Goal: Task Accomplishment & Management: Complete application form

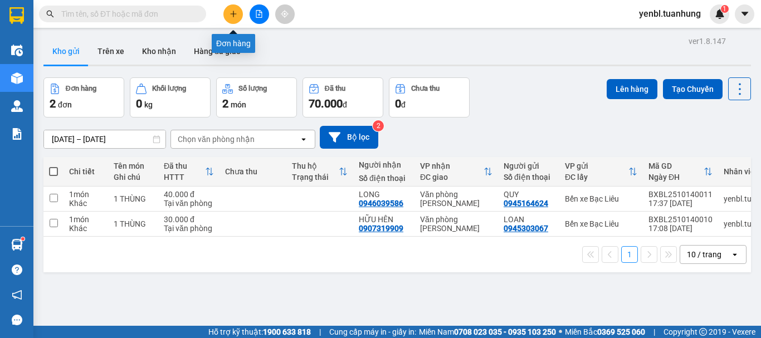
click at [237, 9] on button at bounding box center [233, 14] width 20 height 20
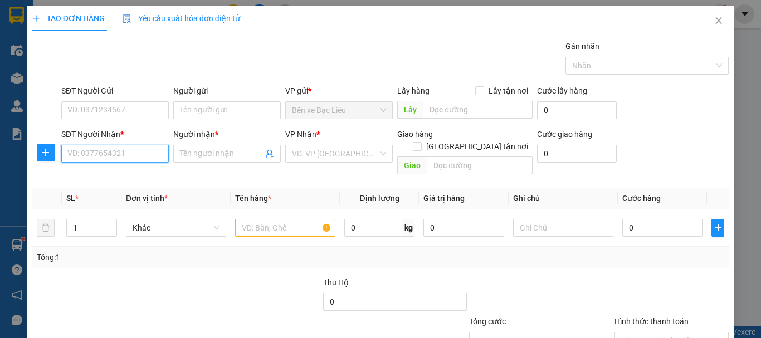
click at [129, 148] on input "SĐT Người Nhận *" at bounding box center [115, 154] width 108 height 18
type input "0944791912"
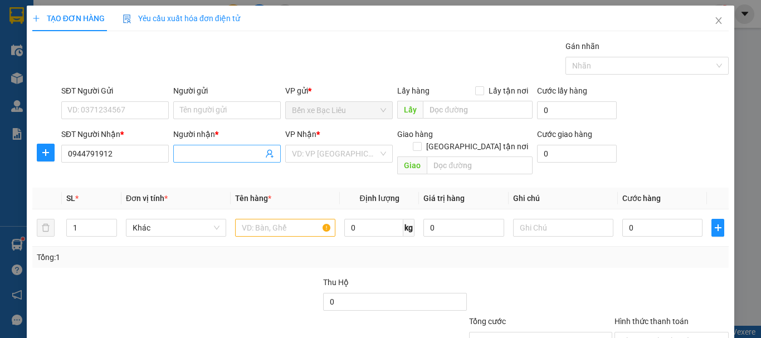
click at [215, 149] on input "Người nhận *" at bounding box center [221, 154] width 83 height 12
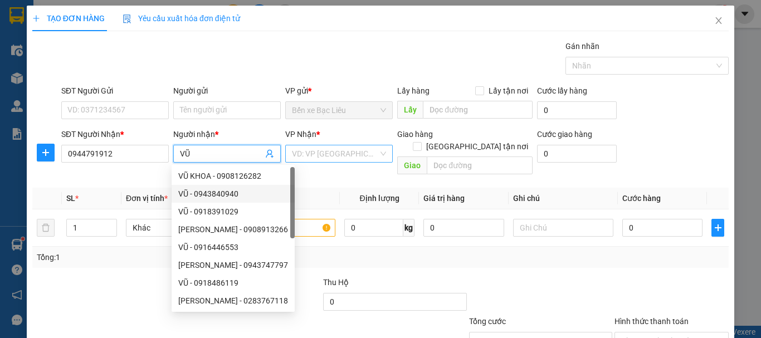
type input "VŨ"
click at [339, 155] on input "search" at bounding box center [335, 153] width 86 height 17
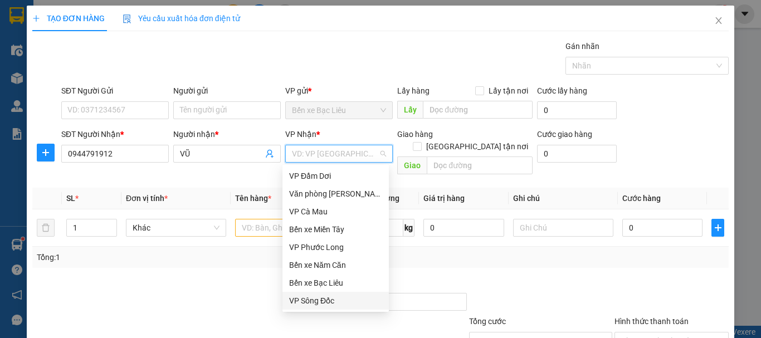
click at [331, 299] on div "VP Sông Đốc" at bounding box center [335, 301] width 93 height 12
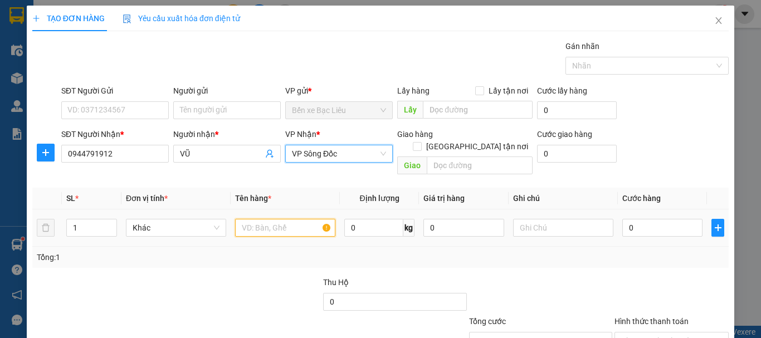
click at [262, 219] on input "text" at bounding box center [285, 228] width 100 height 18
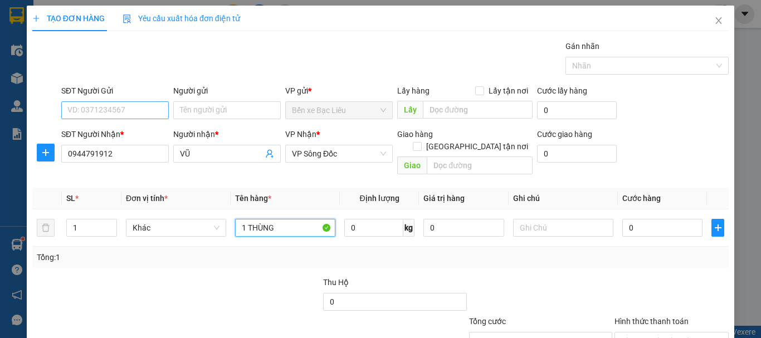
type input "1 THÙNG"
click at [122, 110] on input "SĐT Người Gửi" at bounding box center [115, 110] width 108 height 18
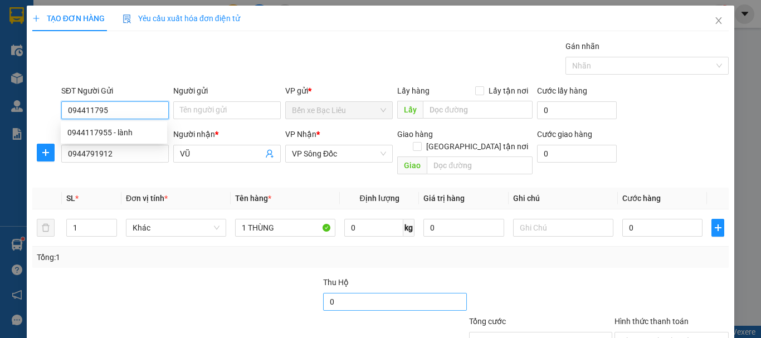
type input "0944117955"
click at [137, 138] on div "0944117955 - lành" at bounding box center [113, 132] width 93 height 12
type input "lành"
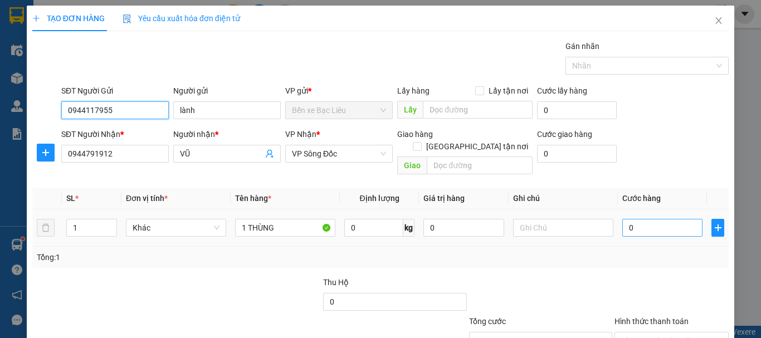
type input "0944117955"
click at [623, 219] on input "0" at bounding box center [662, 228] width 80 height 18
type input "4"
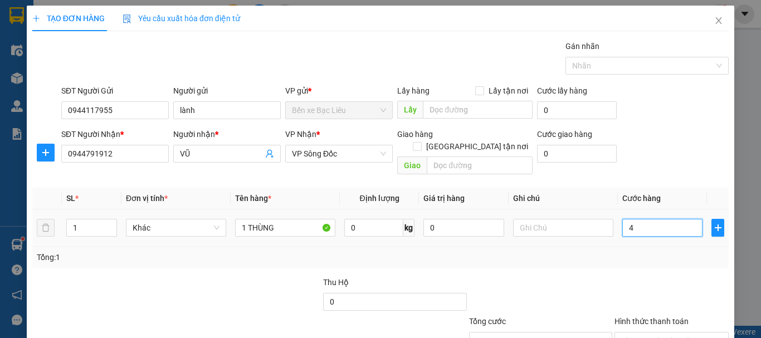
type input "40"
type input "40.000"
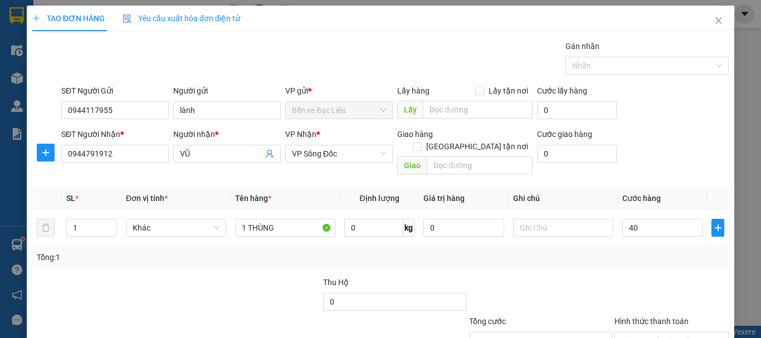
type input "40.000"
click at [616, 251] on div "Tổng: 1" at bounding box center [381, 257] width 688 height 12
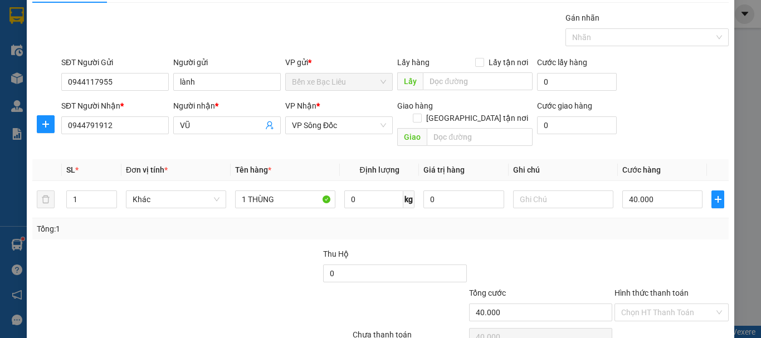
scroll to position [74, 0]
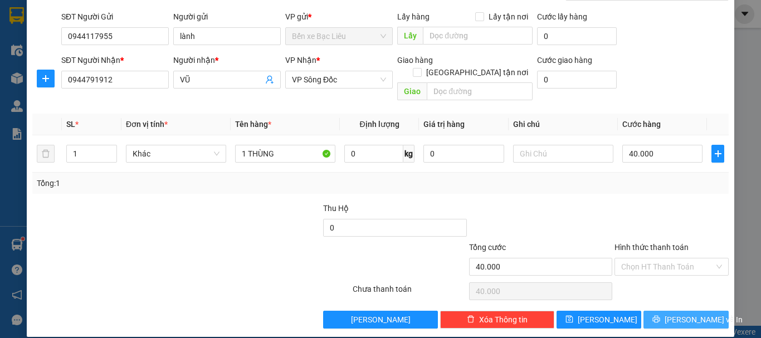
click at [670, 314] on span "[PERSON_NAME] và In" at bounding box center [704, 320] width 78 height 12
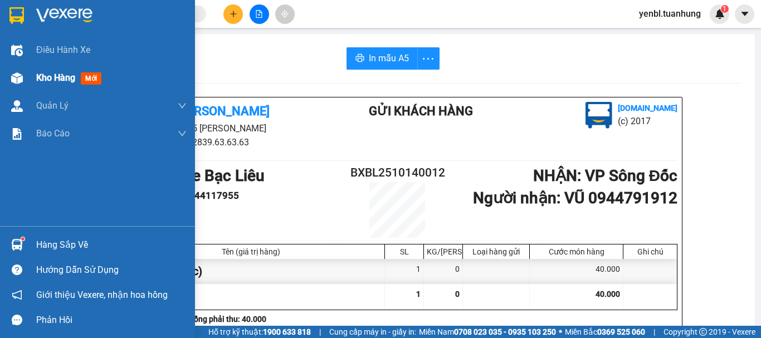
click at [50, 72] on span "Kho hàng" at bounding box center [55, 77] width 39 height 11
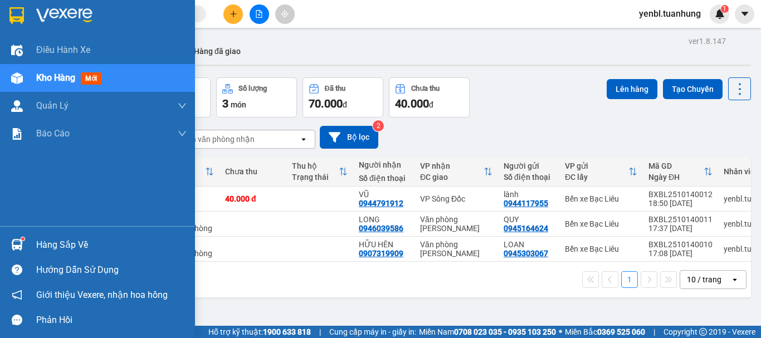
click at [31, 242] on div "Hàng sắp về" at bounding box center [97, 244] width 195 height 25
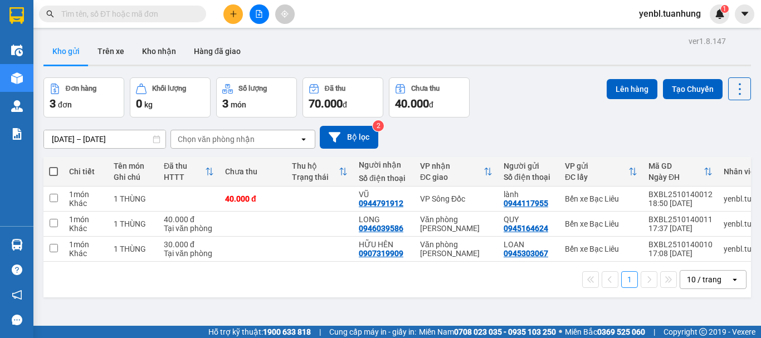
click at [543, 69] on section "Kết quả tìm kiếm ( 5 ) Bộ lọc Mã ĐH Trạng thái Món hàng Thu hộ Tổng cước Chưa c…" at bounding box center [380, 169] width 761 height 338
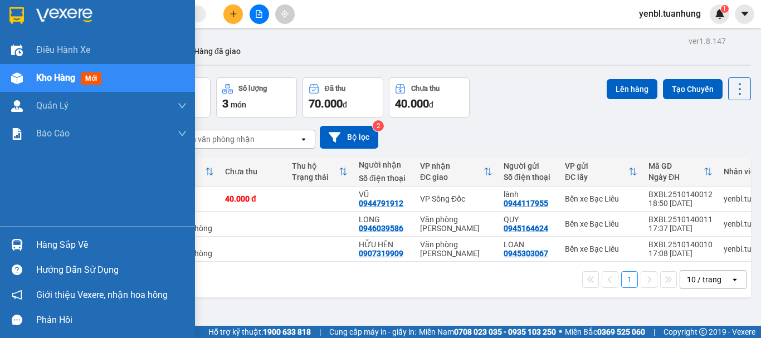
click at [78, 252] on div "Hàng sắp về" at bounding box center [111, 245] width 150 height 17
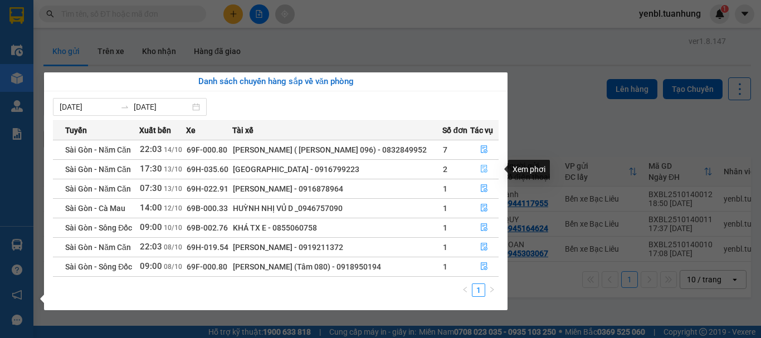
click at [486, 168] on icon "file-done" at bounding box center [484, 169] width 8 height 8
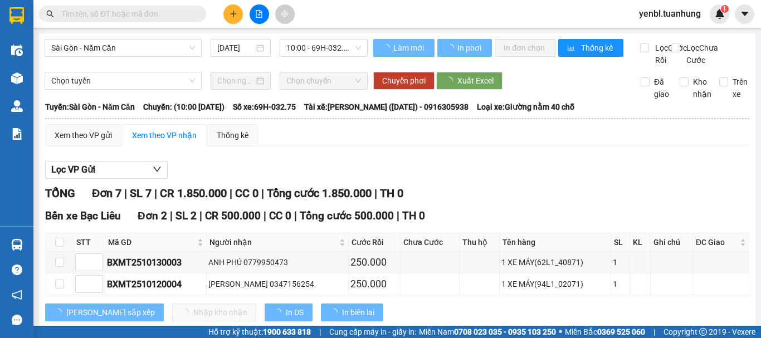
type input "[DATE]"
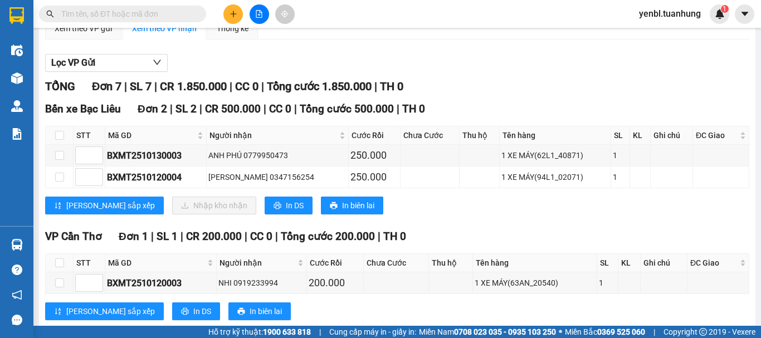
scroll to position [111, 0]
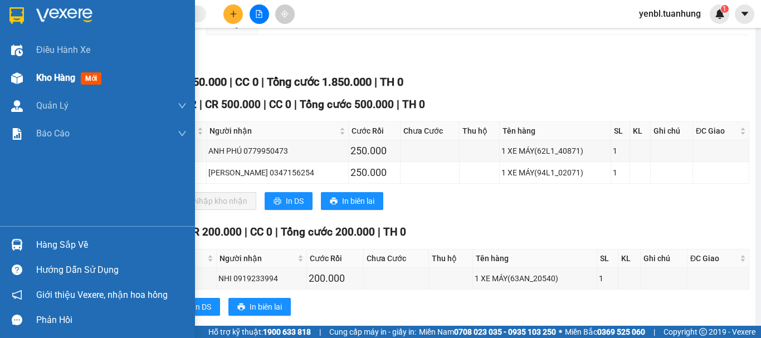
click at [61, 80] on span "Kho hàng" at bounding box center [55, 77] width 39 height 11
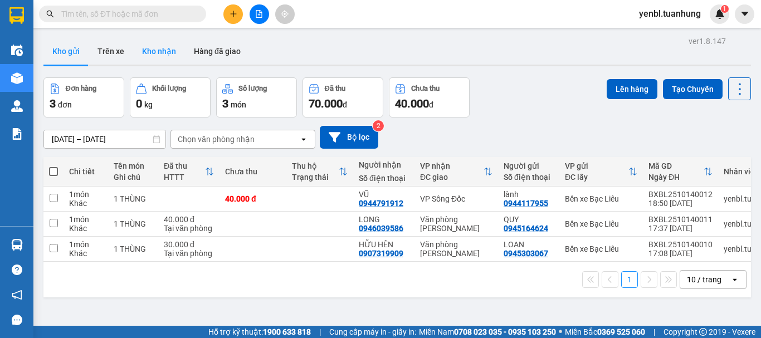
click at [166, 56] on button "Kho nhận" at bounding box center [159, 51] width 52 height 27
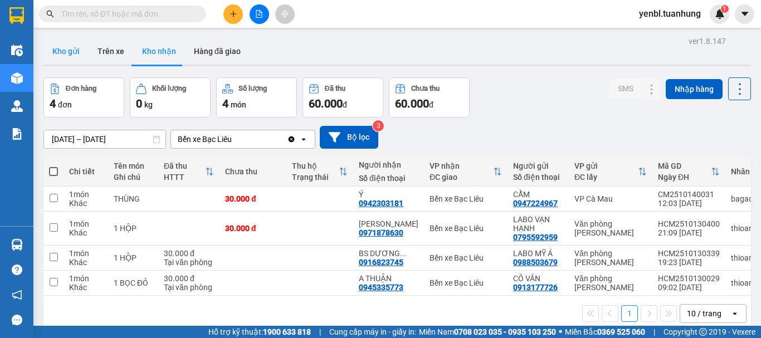
click at [71, 48] on button "Kho gửi" at bounding box center [65, 51] width 45 height 27
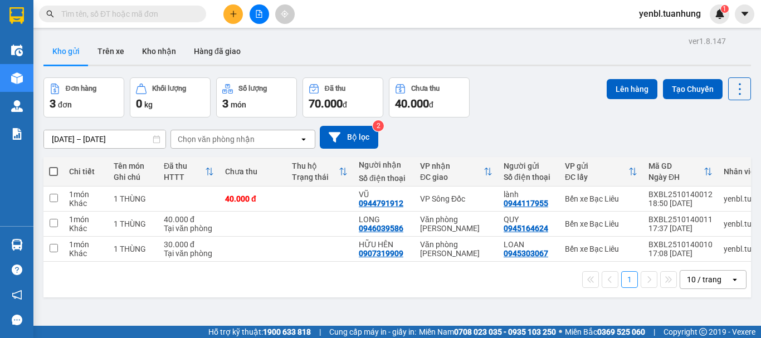
click at [234, 16] on icon "plus" at bounding box center [234, 14] width 8 height 8
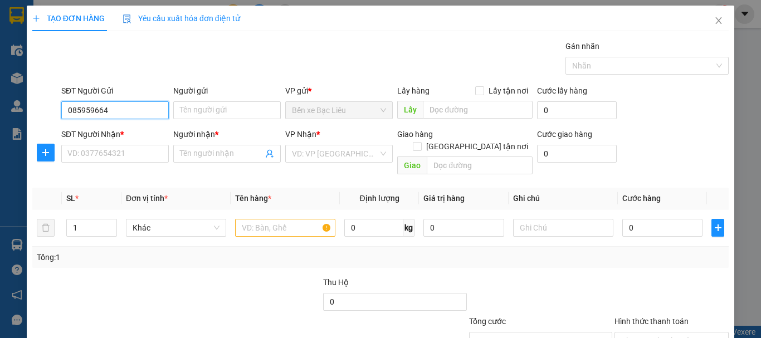
type input "0859596643"
click at [133, 132] on div "0859596643 - NK [GEOGRAPHIC_DATA]" at bounding box center [136, 132] width 138 height 12
type input "NK VĨNH HƯNG"
type input "0859596643"
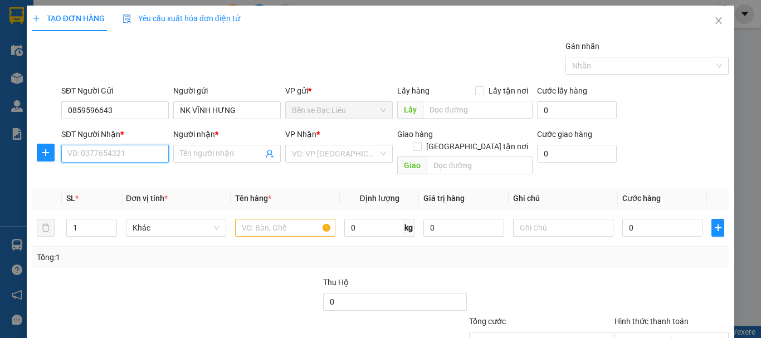
click at [129, 150] on input "SĐT Người Nhận *" at bounding box center [115, 154] width 108 height 18
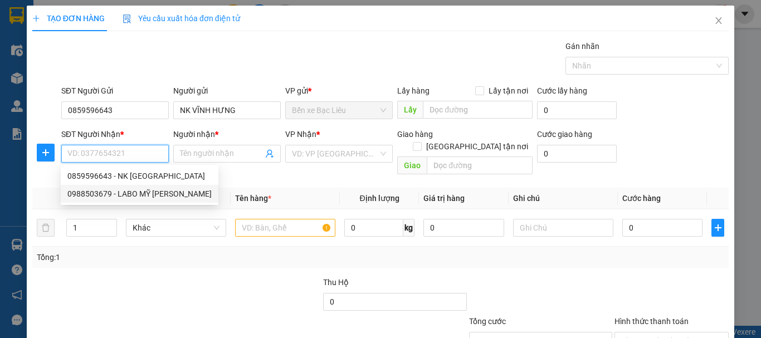
click at [136, 192] on div "0988503679 - LABO MỸ [PERSON_NAME]" at bounding box center [139, 194] width 144 height 12
type input "0988503679"
type input "LABO MỸ Á"
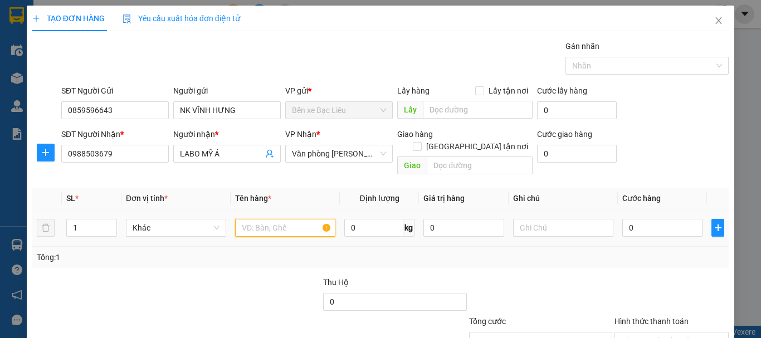
click at [294, 219] on input "text" at bounding box center [285, 228] width 100 height 18
type input "1 HỘP"
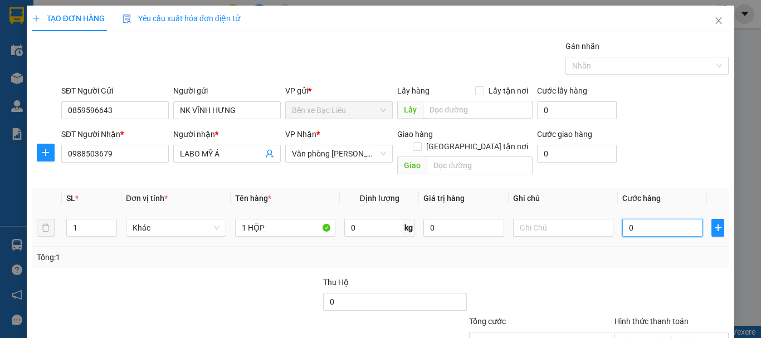
click at [635, 219] on input "0" at bounding box center [662, 228] width 80 height 18
type input "3"
type input "30"
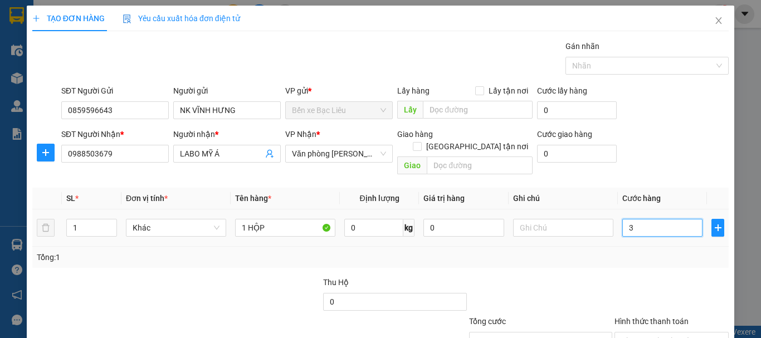
type input "30"
type input "30.000"
click at [634, 251] on div "Tổng: 1" at bounding box center [381, 257] width 688 height 12
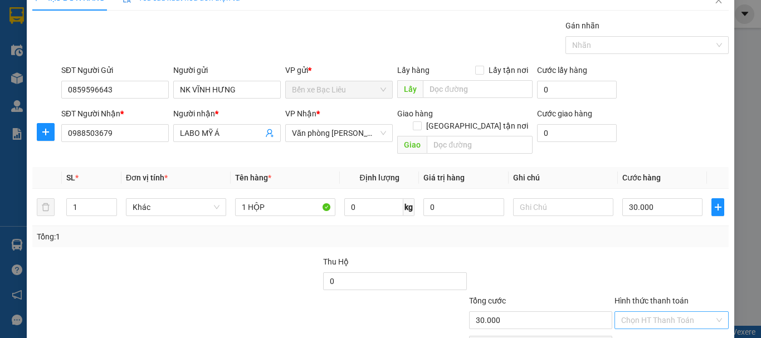
scroll to position [56, 0]
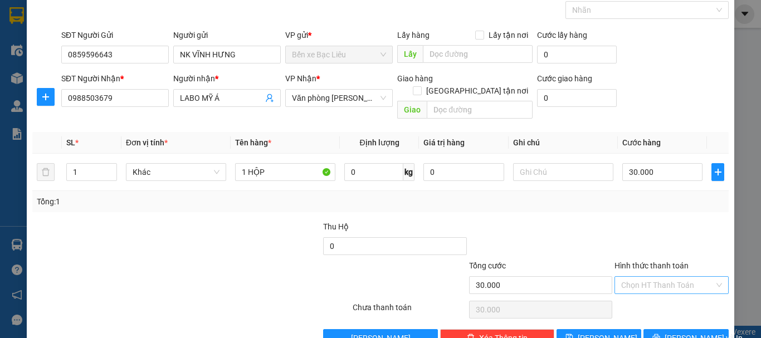
click at [646, 277] on input "Hình thức thanh toán" at bounding box center [667, 285] width 93 height 17
click at [643, 295] on div "Tại văn phòng" at bounding box center [665, 295] width 100 height 12
type input "0"
click at [670, 329] on button "[PERSON_NAME] và In" at bounding box center [686, 338] width 85 height 18
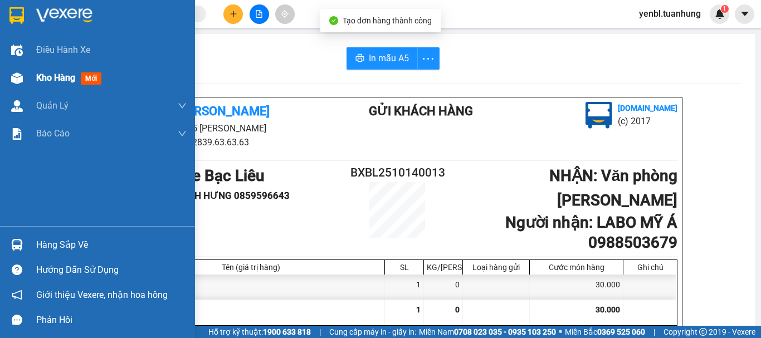
click at [40, 71] on div "Kho hàng mới" at bounding box center [71, 78] width 70 height 14
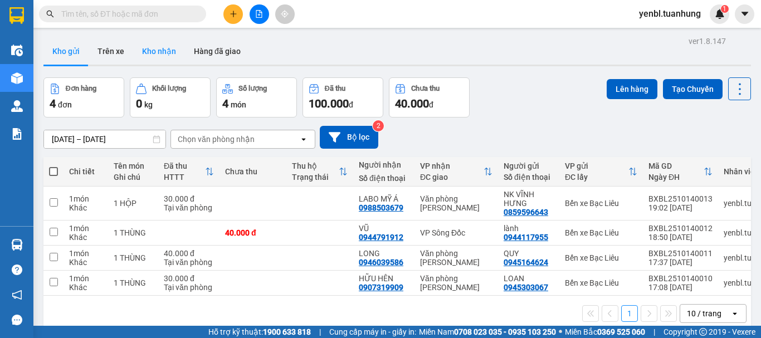
click at [152, 51] on button "Kho nhận" at bounding box center [159, 51] width 52 height 27
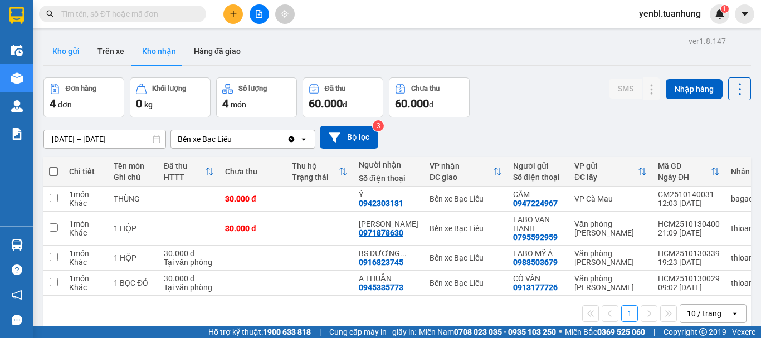
click at [61, 58] on button "Kho gửi" at bounding box center [65, 51] width 45 height 27
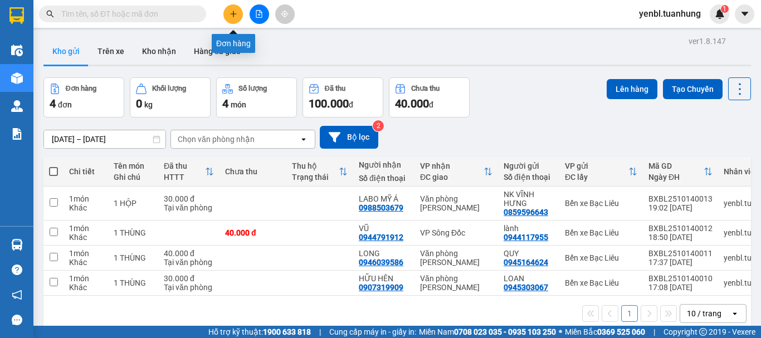
click at [231, 14] on icon "plus" at bounding box center [234, 14] width 8 height 8
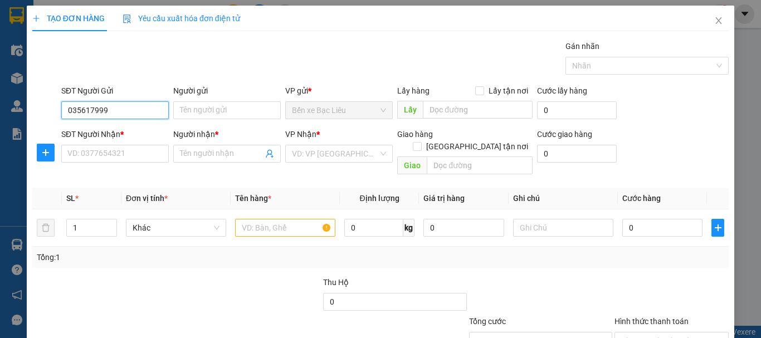
type input "0356179990"
click at [152, 130] on div "0356179990 - [PERSON_NAME]" at bounding box center [122, 132] width 110 height 12
type input "HỮU TÙNG"
type input "0356179990"
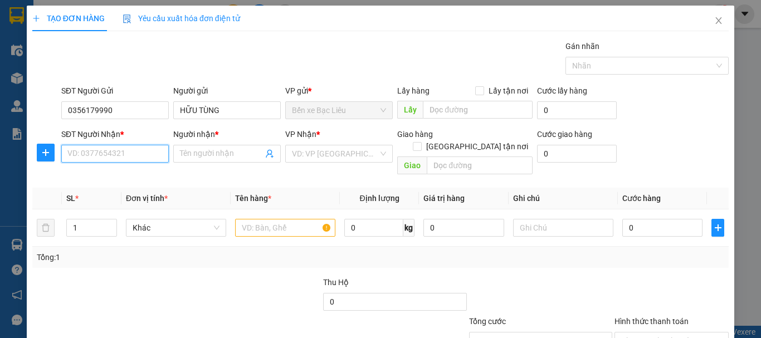
click at [151, 153] on input "SĐT Người Nhận *" at bounding box center [115, 154] width 108 height 18
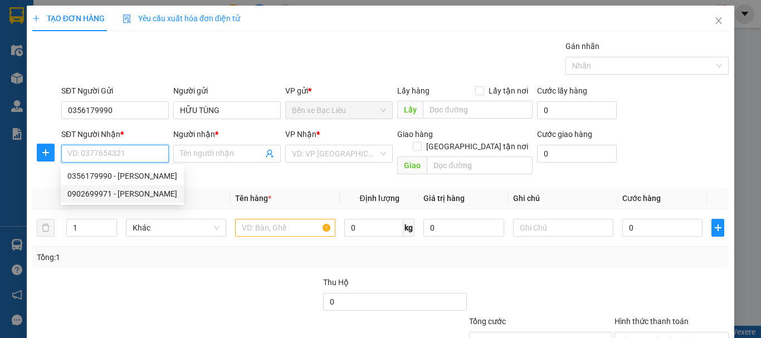
click at [145, 193] on div "0902699971 - [PERSON_NAME]" at bounding box center [122, 194] width 110 height 12
type input "0902699971"
type input "[PERSON_NAME]"
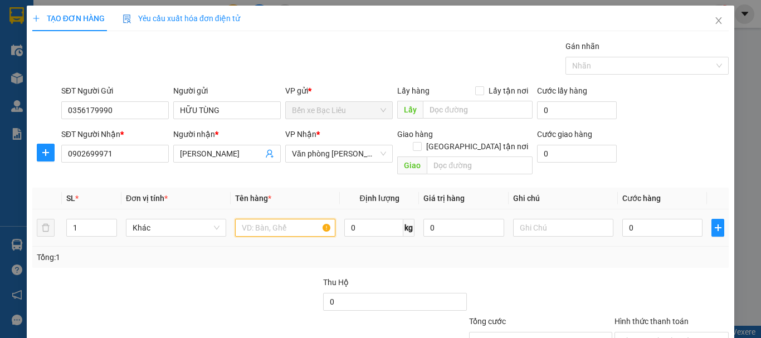
click at [271, 220] on input "text" at bounding box center [285, 228] width 100 height 18
type input "1 HỘP"
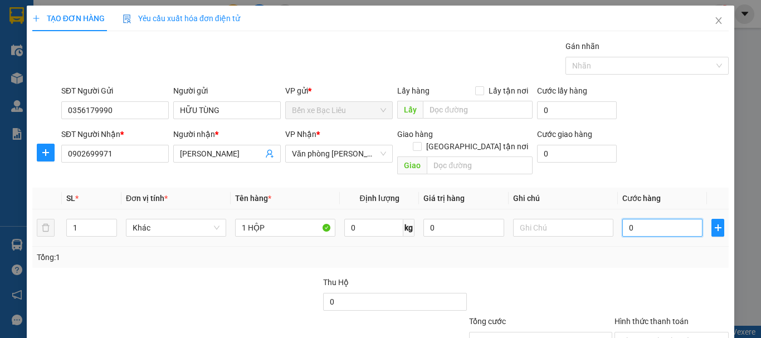
click at [641, 219] on input "0" at bounding box center [662, 228] width 80 height 18
type input "3"
type input "30"
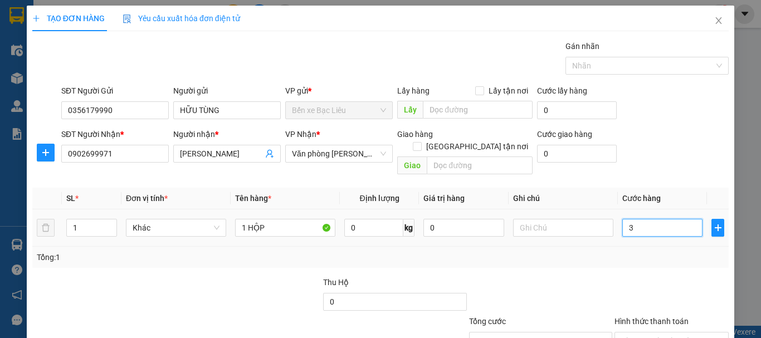
type input "30"
type input "30.000"
click at [637, 251] on div "Tổng: 1" at bounding box center [381, 257] width 688 height 12
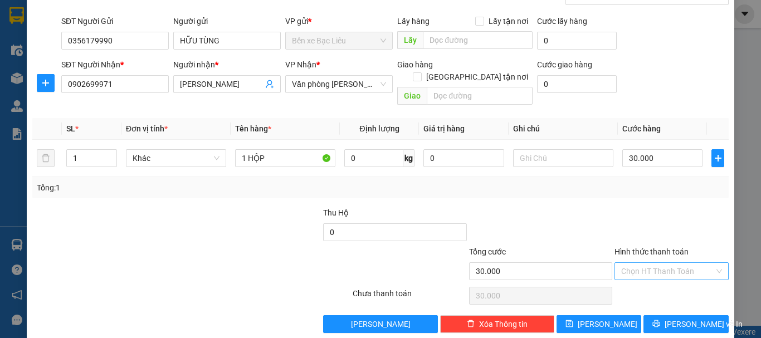
scroll to position [74, 0]
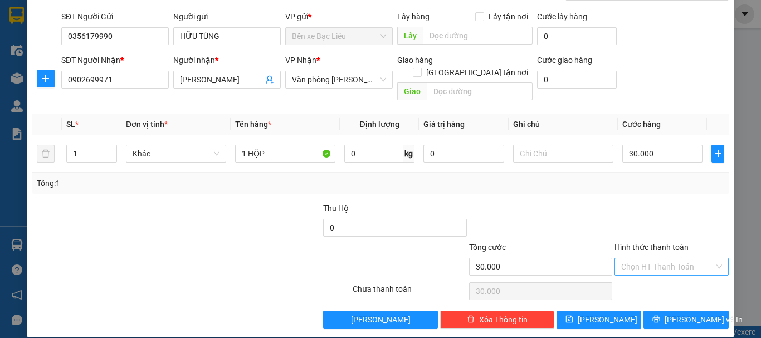
click at [641, 259] on input "Hình thức thanh toán" at bounding box center [667, 267] width 93 height 17
click at [654, 276] on div "Tại văn phòng" at bounding box center [665, 277] width 100 height 12
type input "0"
click at [667, 311] on button "[PERSON_NAME] và In" at bounding box center [686, 320] width 85 height 18
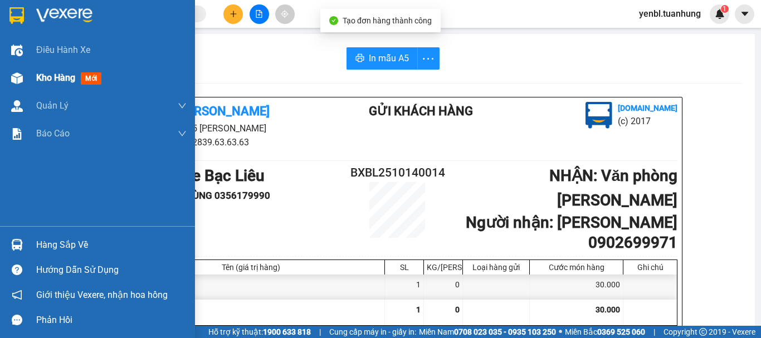
click at [65, 79] on span "Kho hàng" at bounding box center [55, 77] width 39 height 11
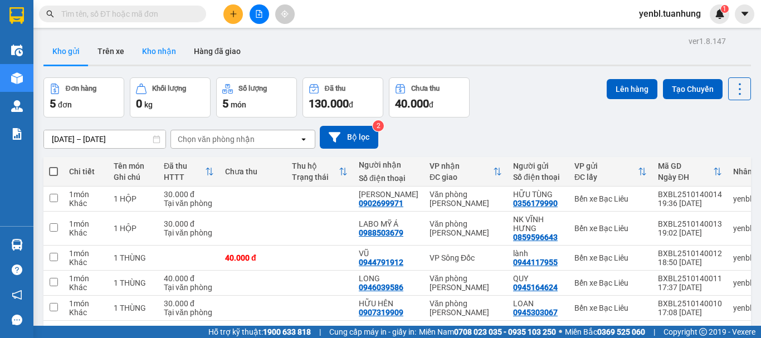
click at [162, 53] on button "Kho nhận" at bounding box center [159, 51] width 52 height 27
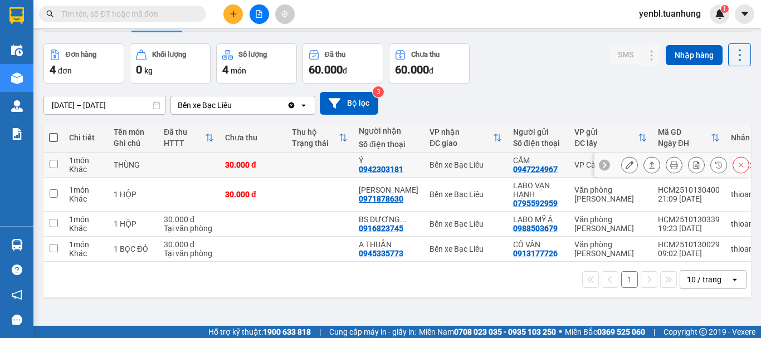
scroll to position [51, 0]
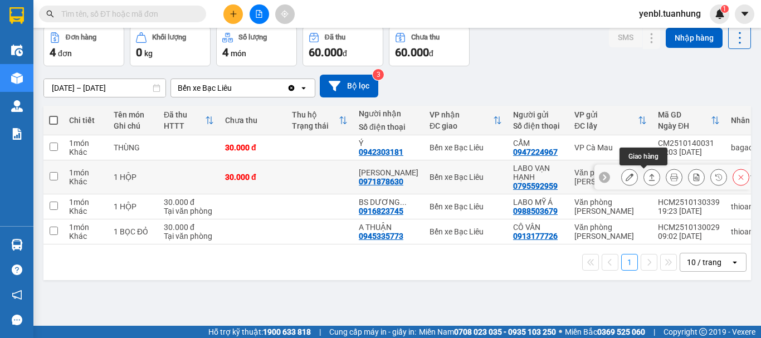
click at [649, 178] on icon at bounding box center [652, 177] width 6 height 7
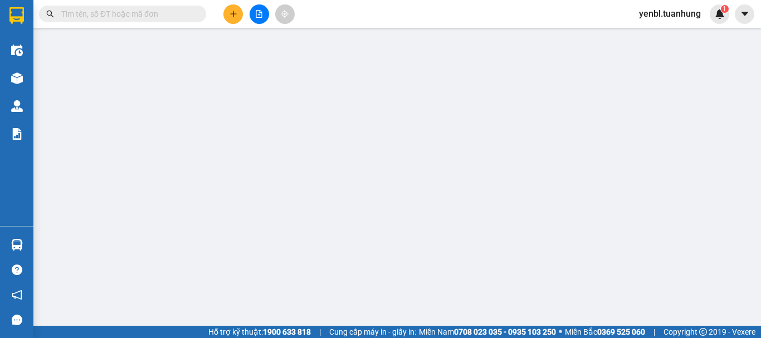
type input "0795592959"
type input "LABO VẠN HẠNH"
type input "0971878630"
type input "[PERSON_NAME]"
type input "30.000"
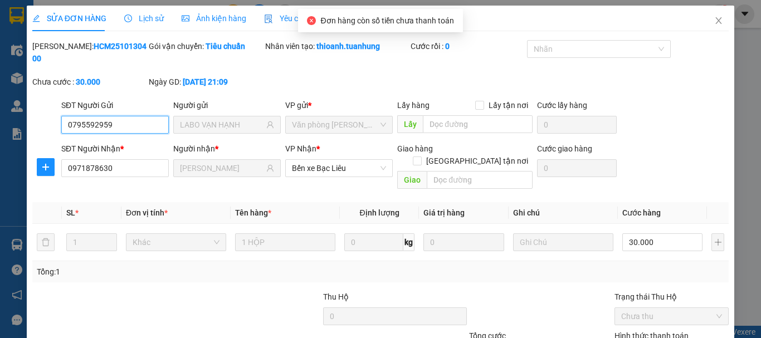
scroll to position [76, 0]
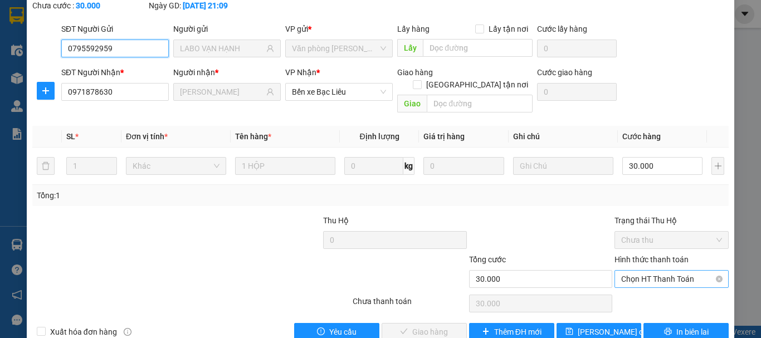
click at [662, 271] on span "Chọn HT Thanh Toán" at bounding box center [671, 279] width 101 height 17
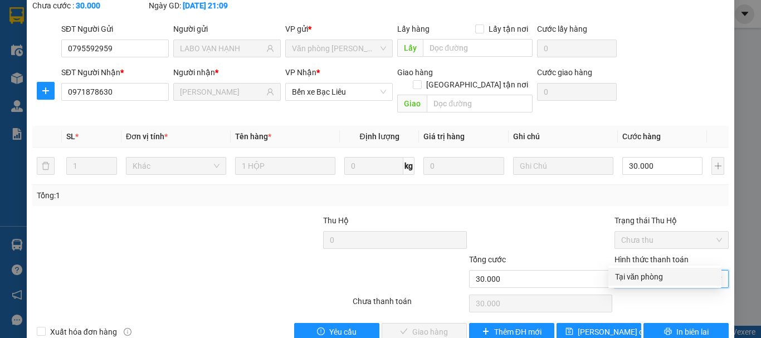
click at [648, 275] on div "Tại văn phòng" at bounding box center [665, 277] width 100 height 12
type input "0"
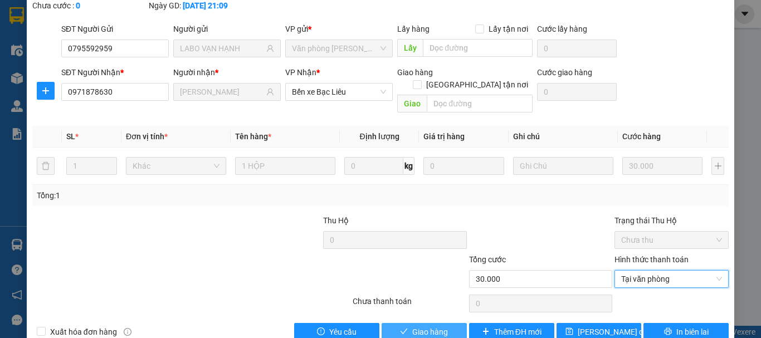
click at [444, 323] on button "Giao hàng" at bounding box center [424, 332] width 85 height 18
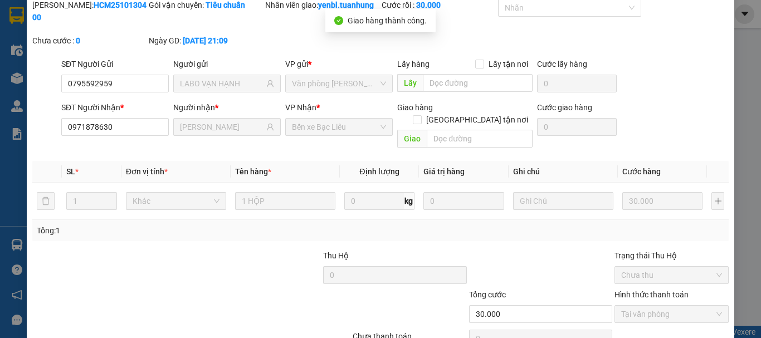
scroll to position [0, 0]
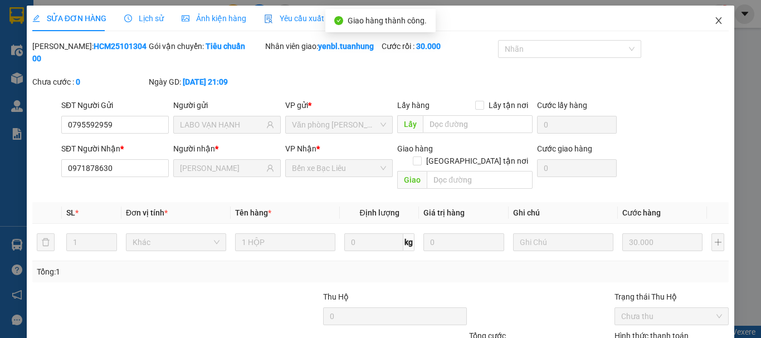
click at [714, 22] on icon "close" at bounding box center [718, 20] width 9 height 9
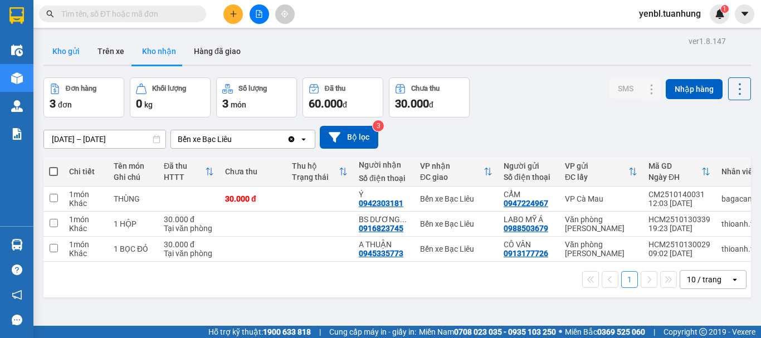
click at [64, 42] on button "Kho gửi" at bounding box center [65, 51] width 45 height 27
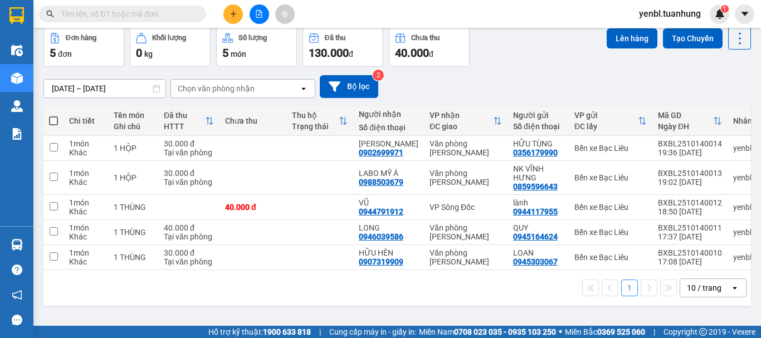
scroll to position [51, 0]
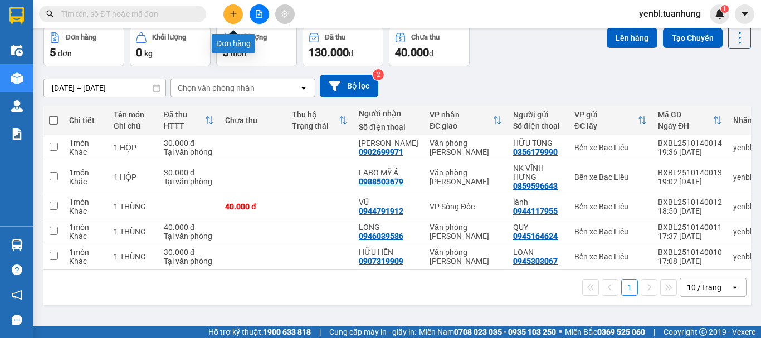
click at [231, 14] on icon "plus" at bounding box center [234, 14] width 8 height 8
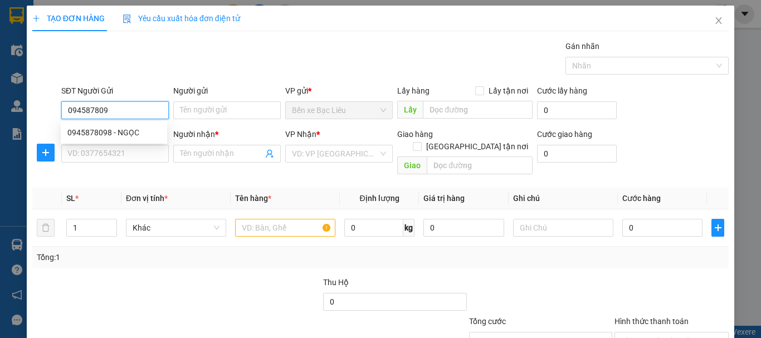
type input "0945878098"
click at [132, 130] on div "0945878098 - NGỌC" at bounding box center [113, 132] width 93 height 12
type input "NGỌC"
type input "0945878098"
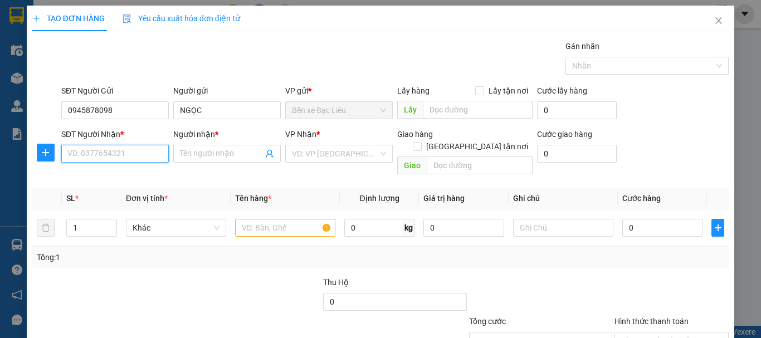
click at [137, 155] on input "SĐT Người Nhận *" at bounding box center [115, 154] width 108 height 18
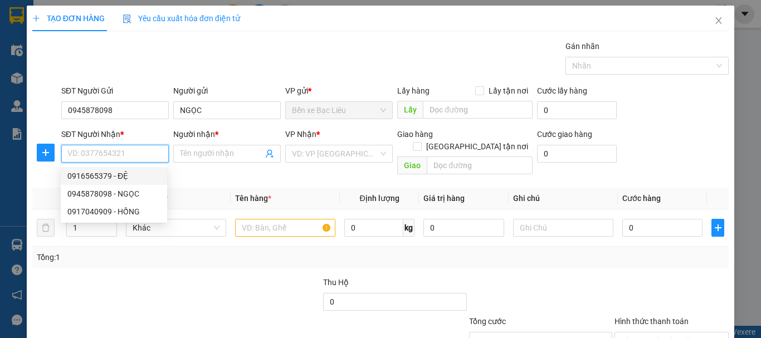
click at [139, 176] on div "0916565379 - ĐỆ" at bounding box center [113, 176] width 93 height 12
type input "0916565379"
type input "ĐỆ"
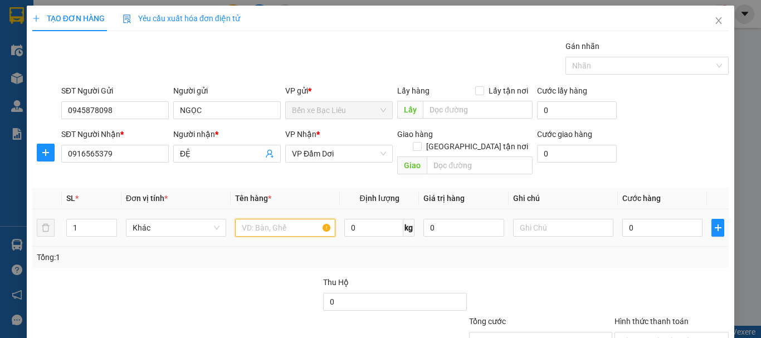
click at [274, 223] on input "text" at bounding box center [285, 228] width 100 height 18
type input "1 HỘP"
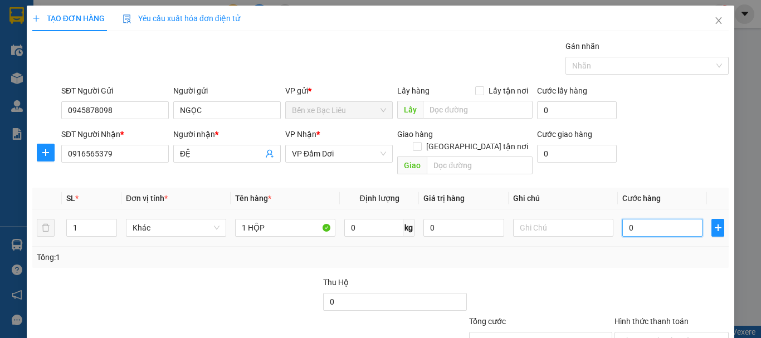
click at [629, 219] on input "0" at bounding box center [662, 228] width 80 height 18
type input "3"
type input "30"
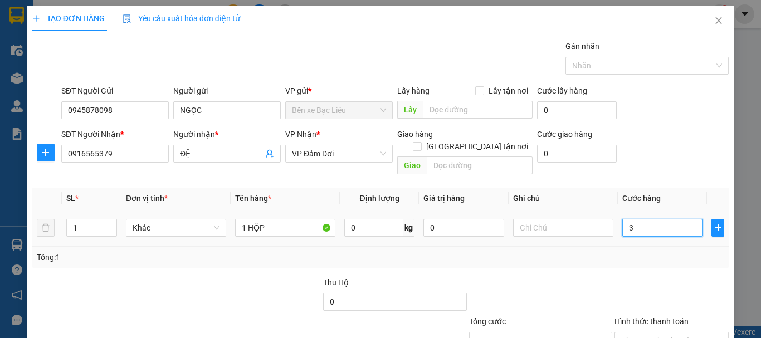
type input "30"
type input "30.000"
click at [629, 251] on div "Tổng: 1" at bounding box center [381, 257] width 688 height 12
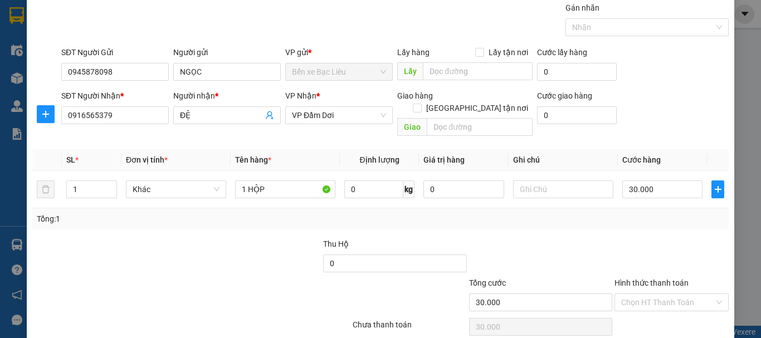
scroll to position [74, 0]
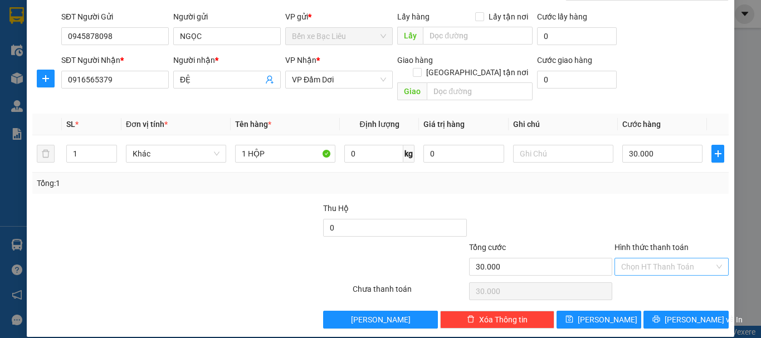
click at [650, 259] on input "Hình thức thanh toán" at bounding box center [667, 267] width 93 height 17
click at [652, 271] on div "Tại văn phòng" at bounding box center [665, 277] width 100 height 12
type input "0"
click at [673, 314] on span "[PERSON_NAME] và In" at bounding box center [704, 320] width 78 height 12
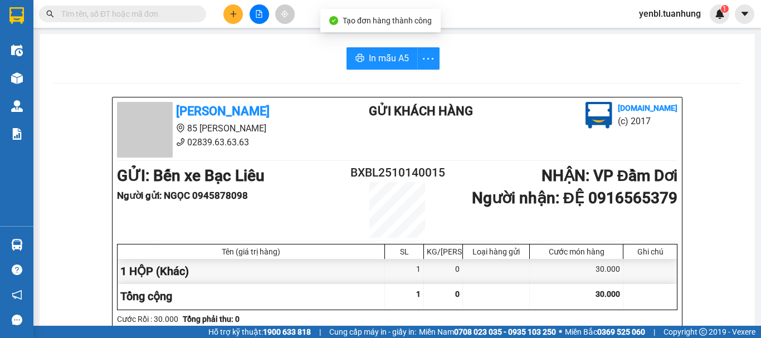
click at [37, 79] on main "In mẫu A5 [PERSON_NAME] 85 [PERSON_NAME] Hoàng 02839.63.63.63 Gửi khách hàng [D…" at bounding box center [380, 163] width 761 height 326
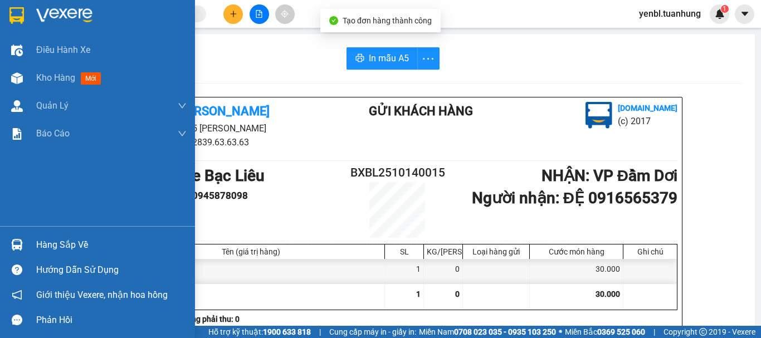
click at [23, 82] on div at bounding box center [17, 79] width 20 height 20
